Goal: Information Seeking & Learning: Understand process/instructions

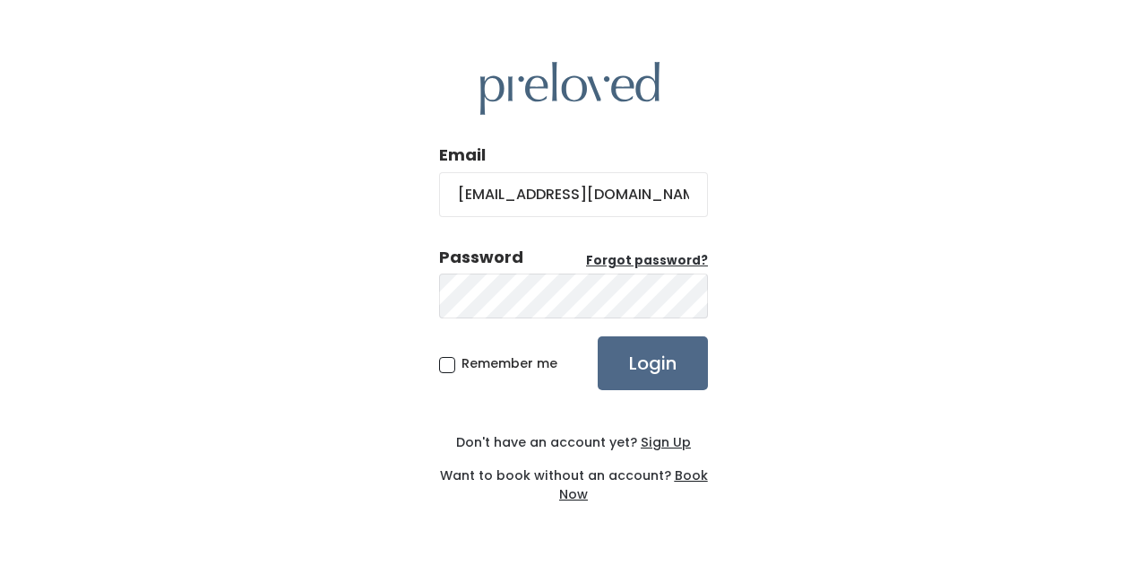
type input "jennapettus@live.com"
click at [598, 336] on input "Login" at bounding box center [653, 363] width 110 height 54
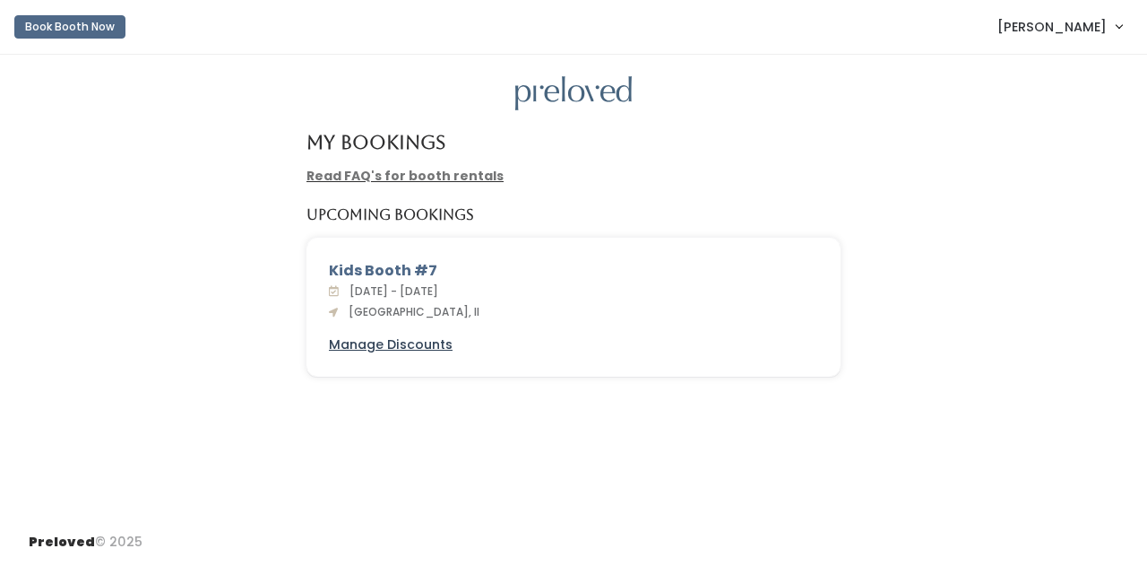
click at [419, 347] on u "Manage Discounts" at bounding box center [391, 344] width 124 height 18
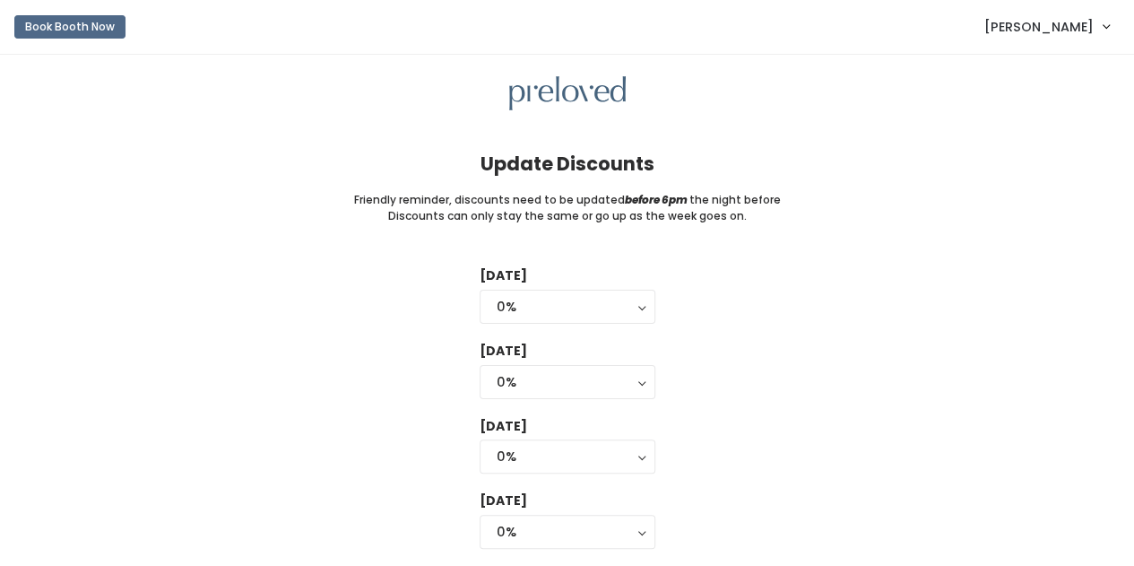
scroll to position [113, 0]
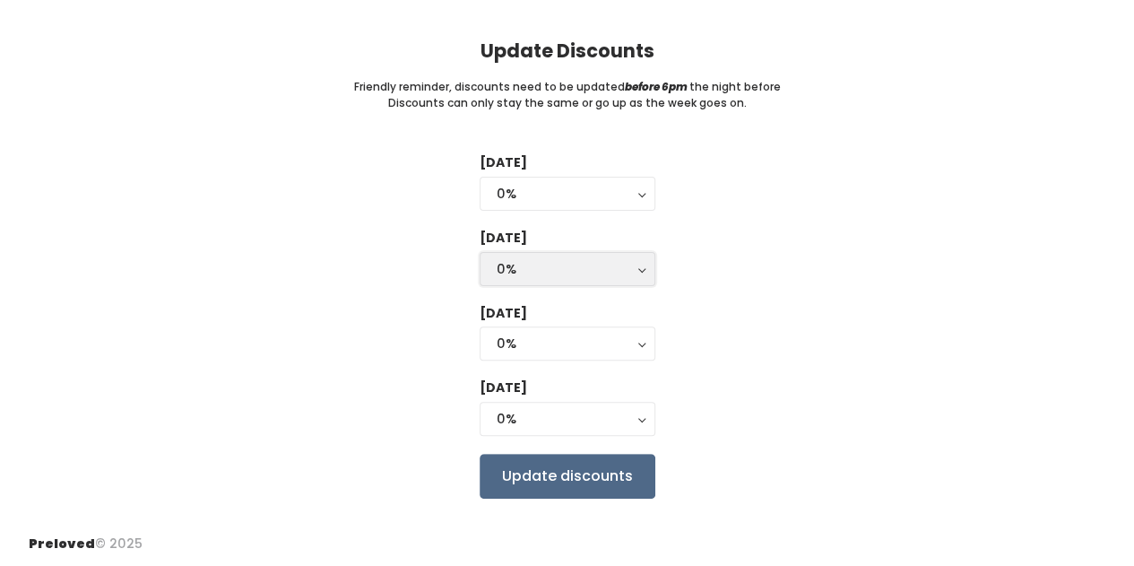
click at [639, 274] on button "0%" at bounding box center [568, 269] width 176 height 34
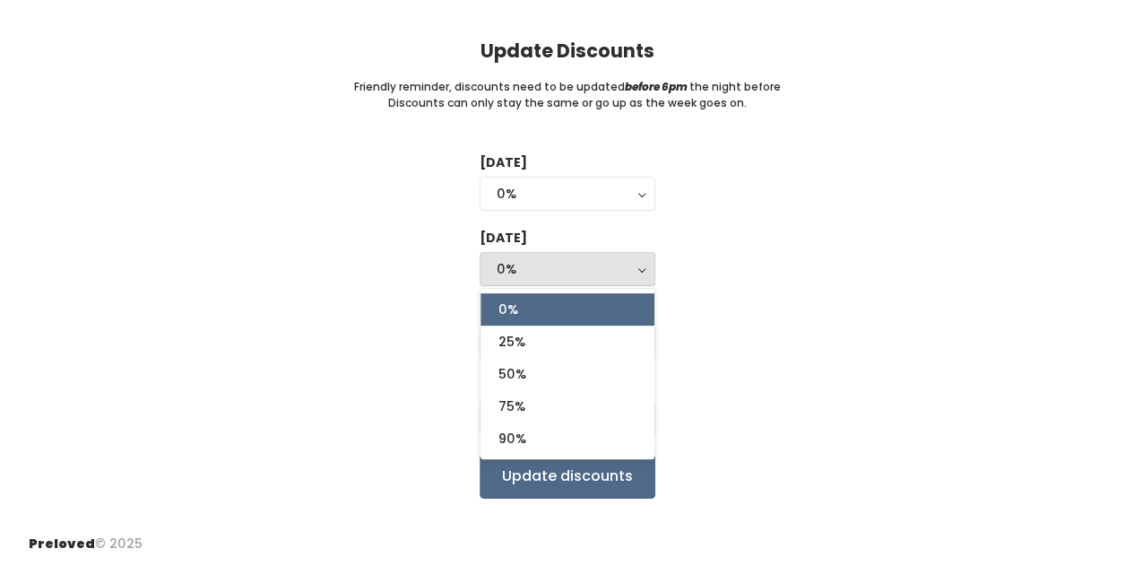
click at [770, 329] on div "Tuesday 0% 25% 50% 75% 90% 0% Wednesday 0% 25% 50% 75% 90% 0% 0% 25% 50% 75% 90…" at bounding box center [567, 325] width 1077 height 344
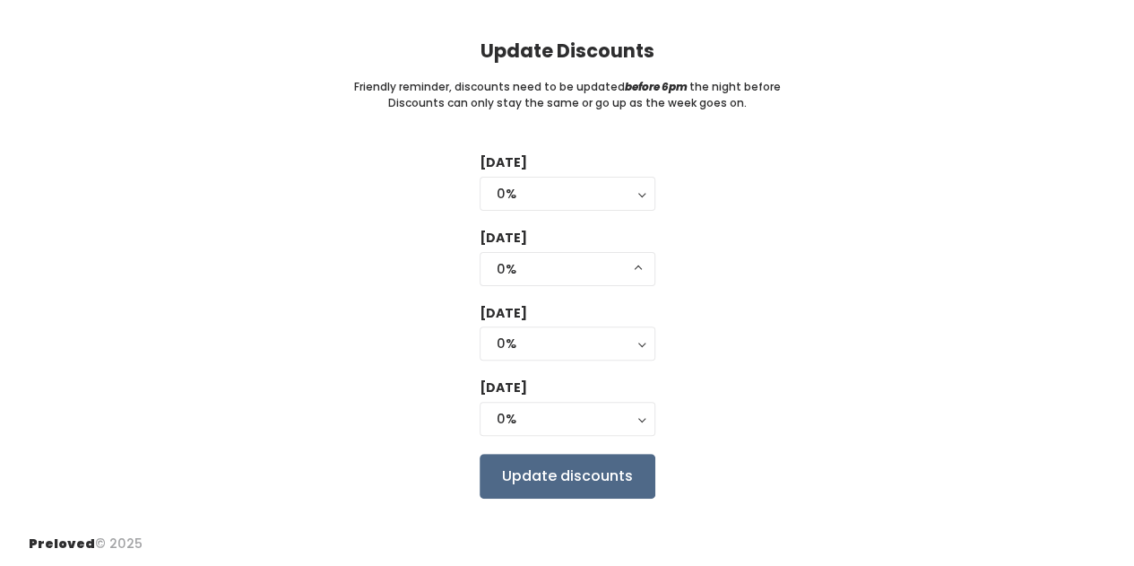
scroll to position [0, 0]
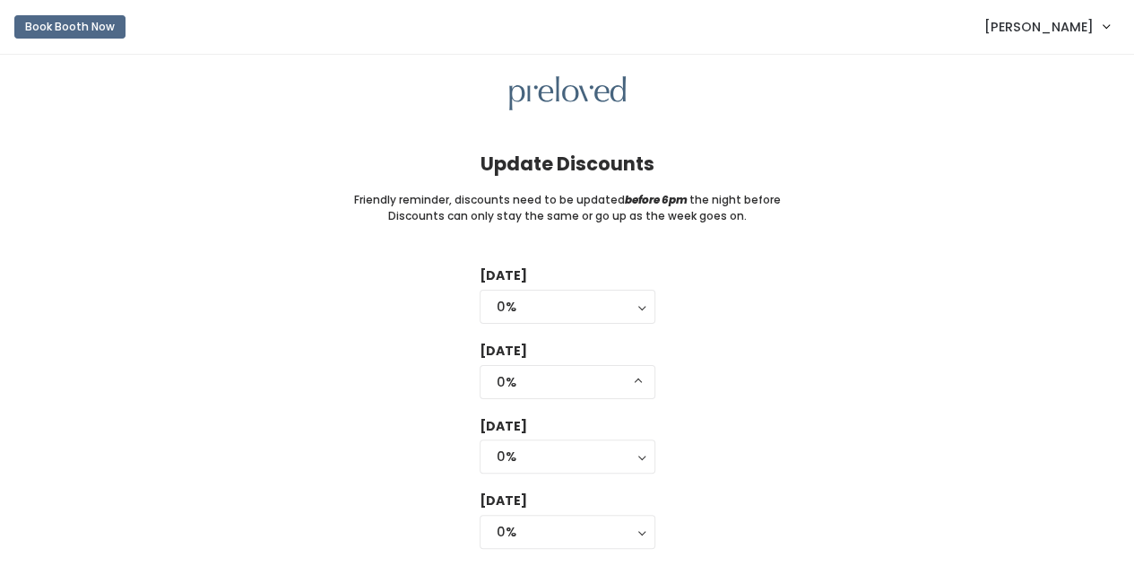
click at [1039, 21] on span "[PERSON_NAME]" at bounding box center [1038, 27] width 109 height 20
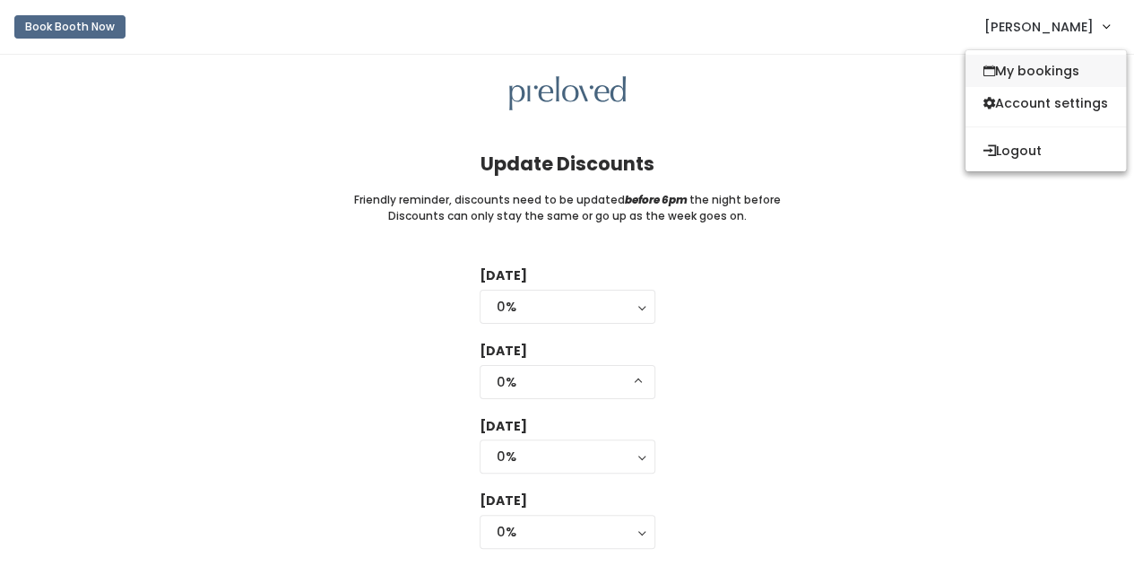
click at [1008, 74] on link "My bookings" at bounding box center [1045, 71] width 160 height 32
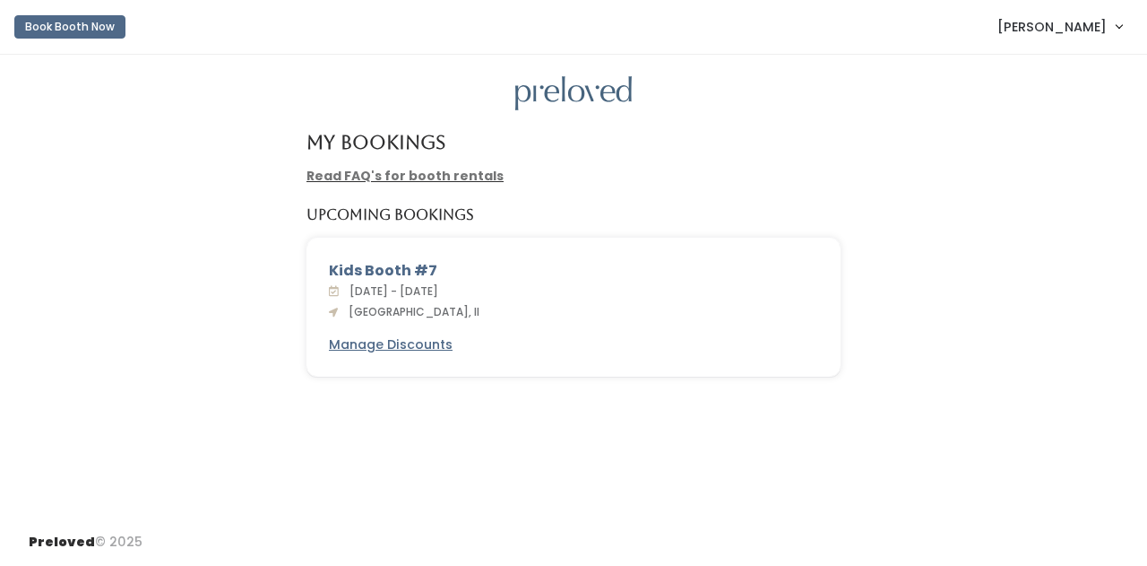
click at [419, 177] on link "Read FAQ's for booth rentals" at bounding box center [405, 176] width 197 height 18
click at [324, 181] on link "Read FAQ's for booth rentals" at bounding box center [405, 176] width 197 height 18
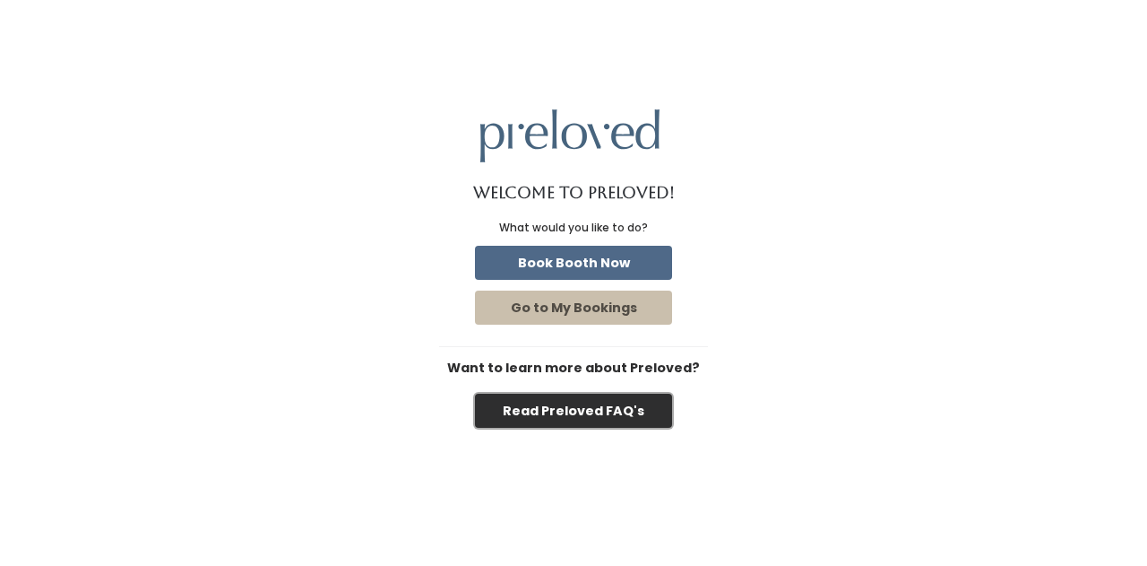
click at [618, 416] on button "Read Preloved FAQ's" at bounding box center [573, 410] width 197 height 34
